Goal: Find specific page/section: Find specific page/section

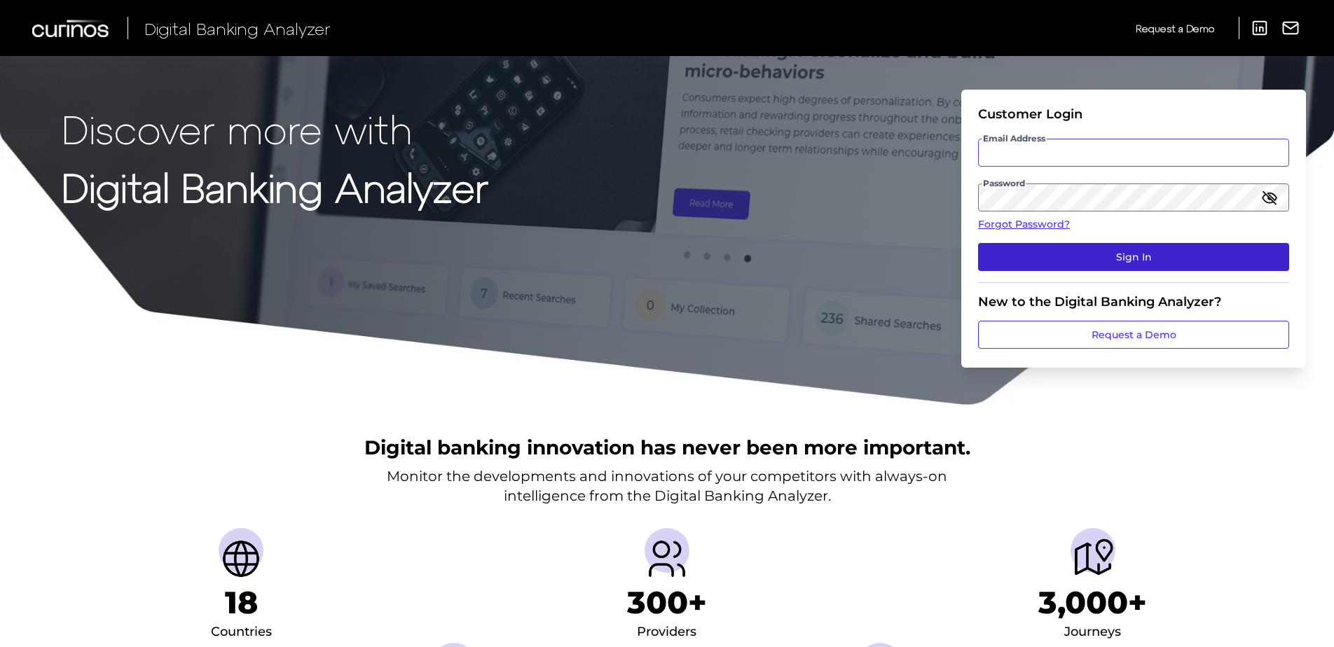
type input "[EMAIL_ADDRESS][DOMAIN_NAME]"
click at [1041, 257] on button "Sign In" at bounding box center [1133, 257] width 311 height 28
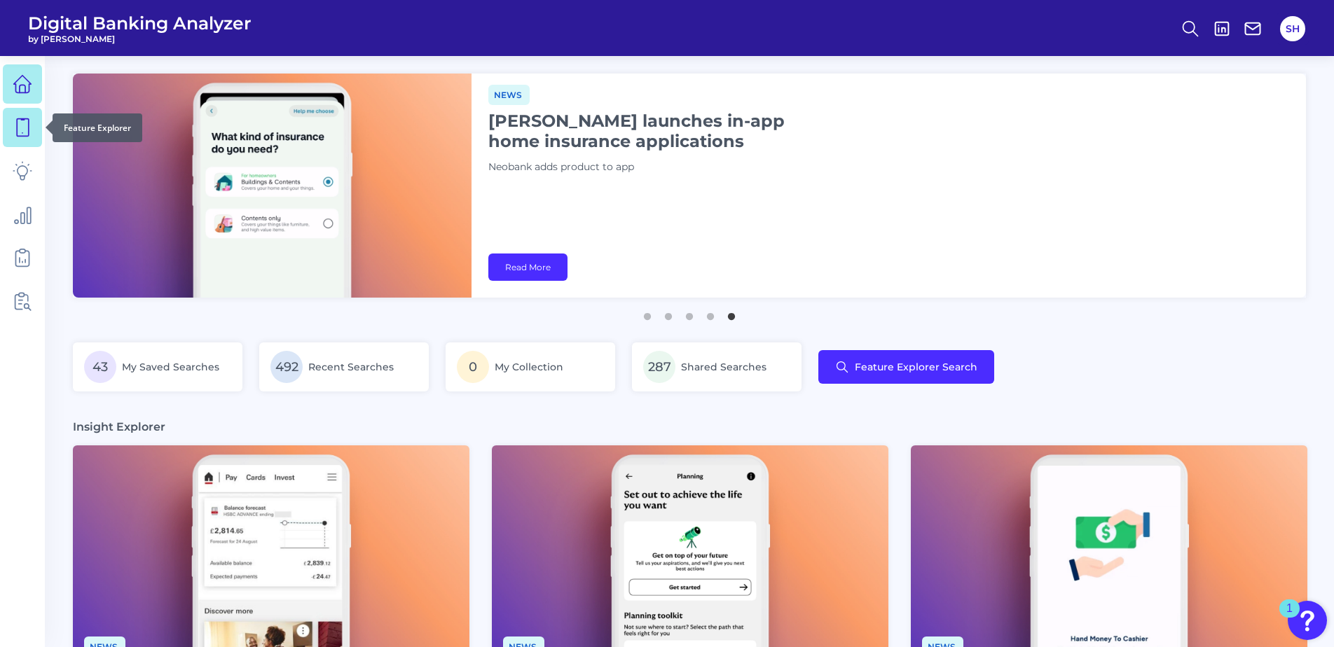
click at [26, 134] on icon at bounding box center [23, 128] width 20 height 20
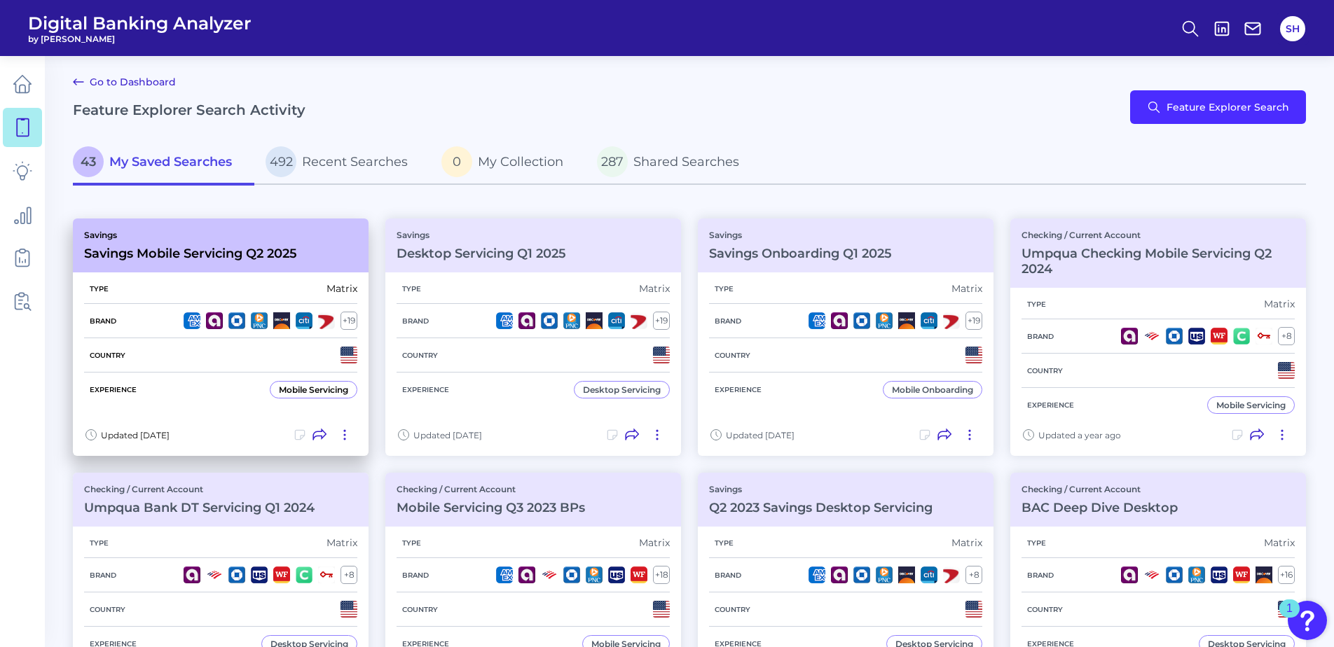
click at [278, 252] on h3 "Savings Mobile Servicing Q2 2025" at bounding box center [190, 253] width 213 height 15
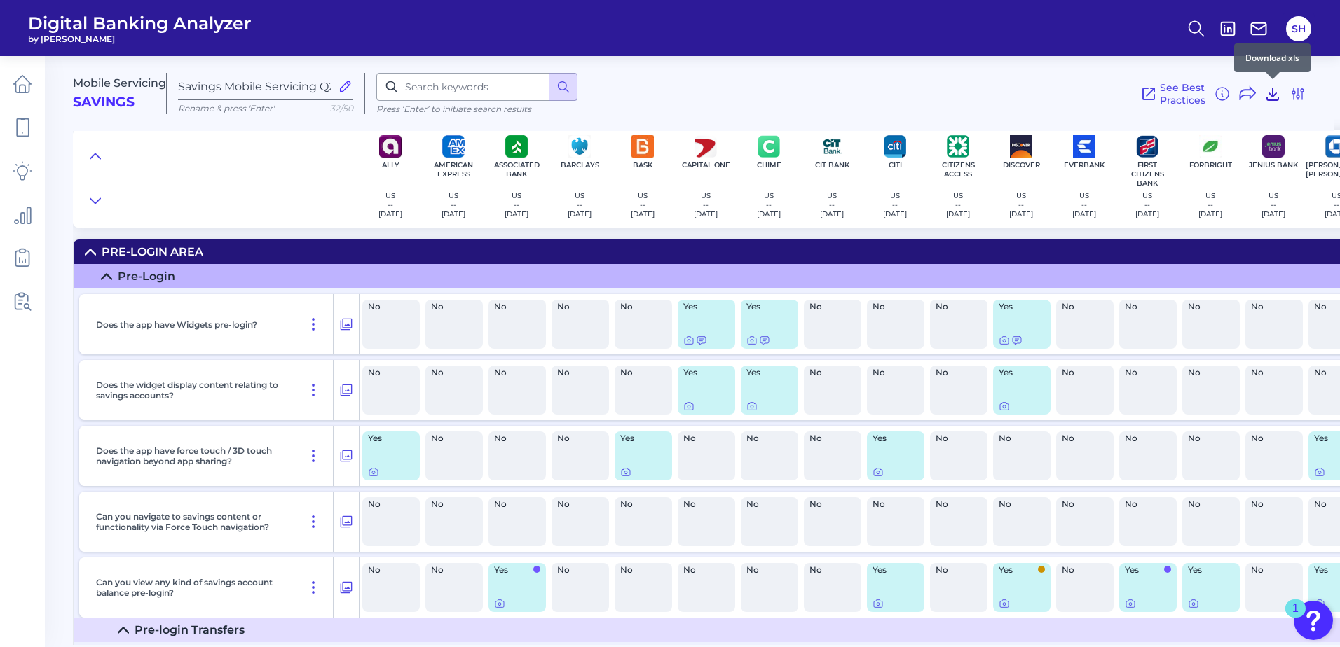
click at [1272, 99] on icon at bounding box center [1272, 93] width 17 height 17
